Goal: Book appointment/travel/reservation

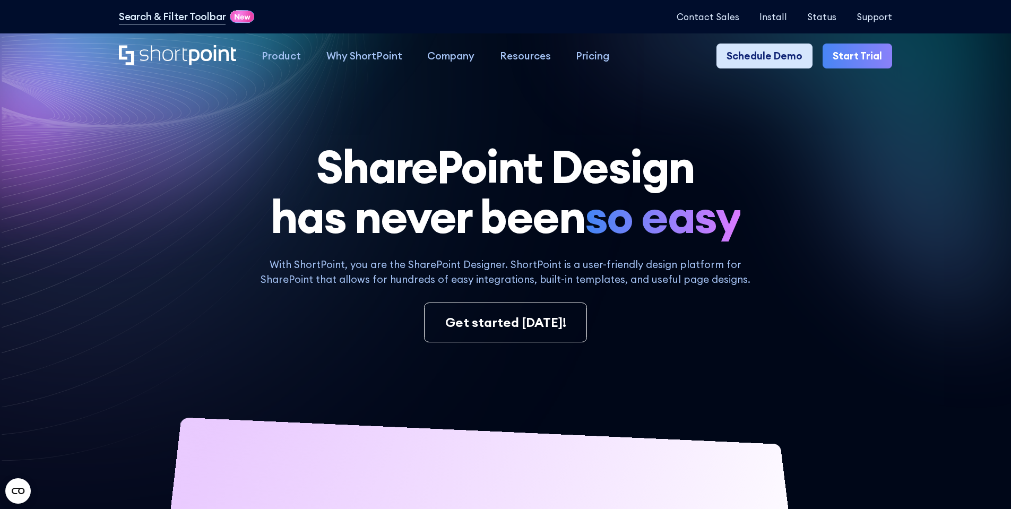
click at [775, 54] on link "Schedule Demo" at bounding box center [764, 55] width 96 height 25
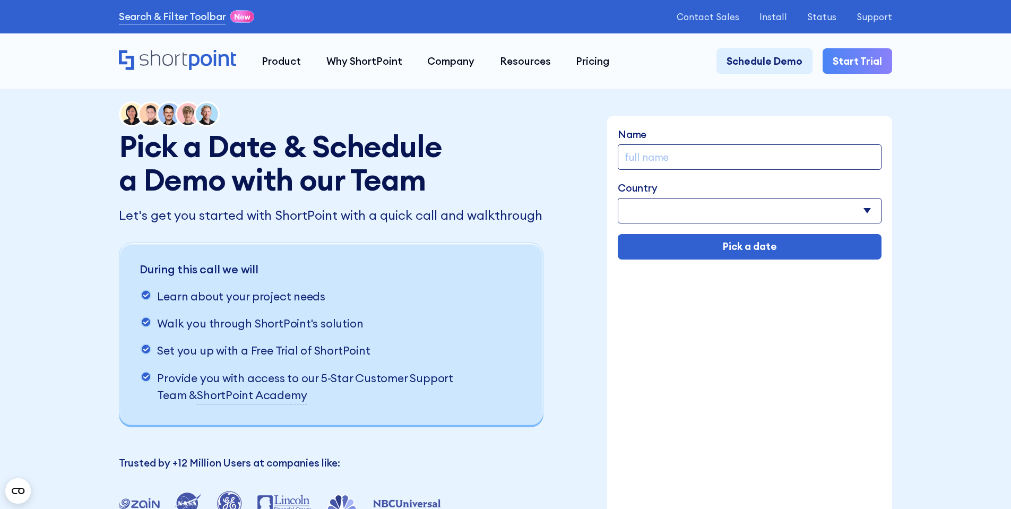
click at [769, 167] on input "Name" at bounding box center [749, 156] width 264 height 25
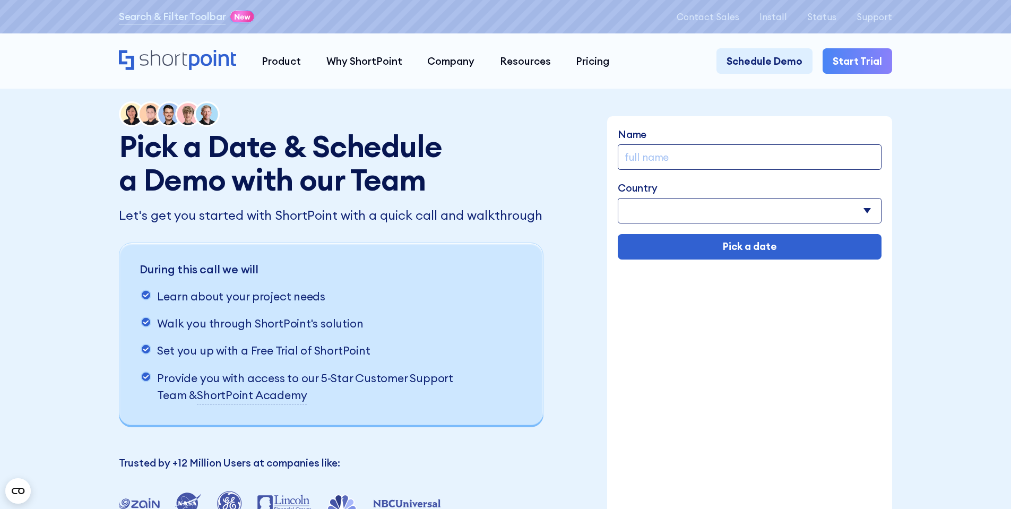
type input "[PERSON_NAME]"
click at [730, 208] on select "[GEOGRAPHIC_DATA] [GEOGRAPHIC_DATA] [GEOGRAPHIC_DATA] [US_STATE] [GEOGRAPHIC_DA…" at bounding box center [749, 210] width 264 height 25
select select "[GEOGRAPHIC_DATA]"
click at [618, 199] on select "[GEOGRAPHIC_DATA] [GEOGRAPHIC_DATA] [GEOGRAPHIC_DATA] [US_STATE] [GEOGRAPHIC_DA…" at bounding box center [749, 210] width 264 height 25
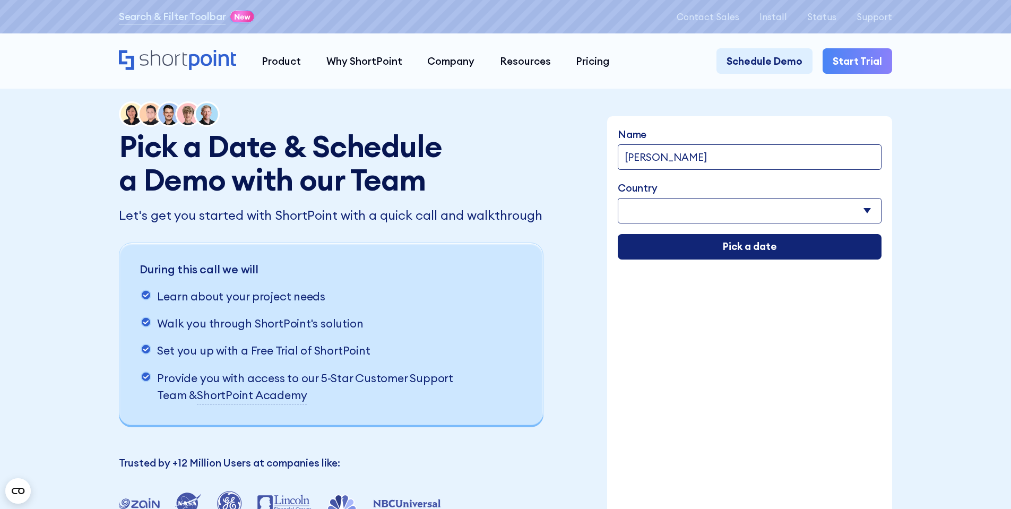
click at [704, 259] on input "Pick a date" at bounding box center [749, 246] width 264 height 25
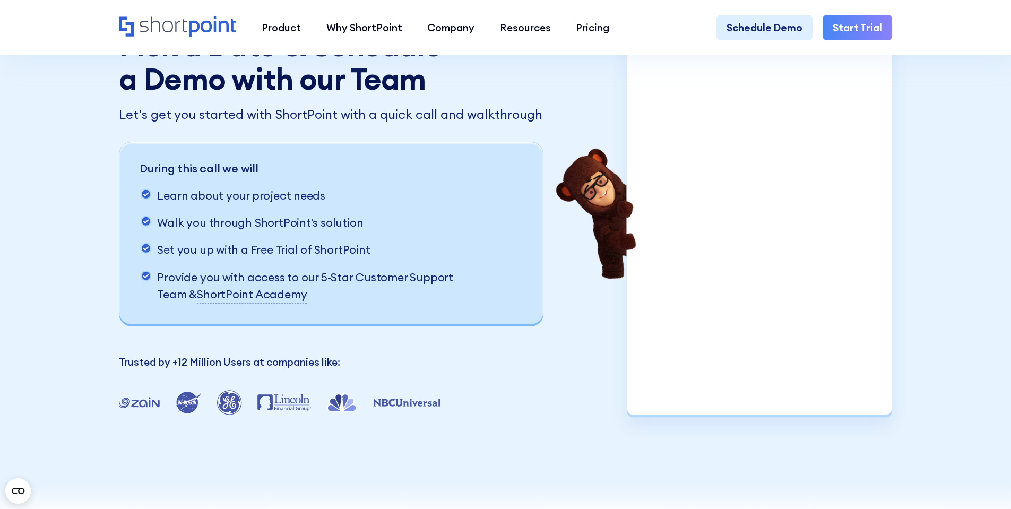
scroll to position [97, 0]
